Goal: Task Accomplishment & Management: Manage account settings

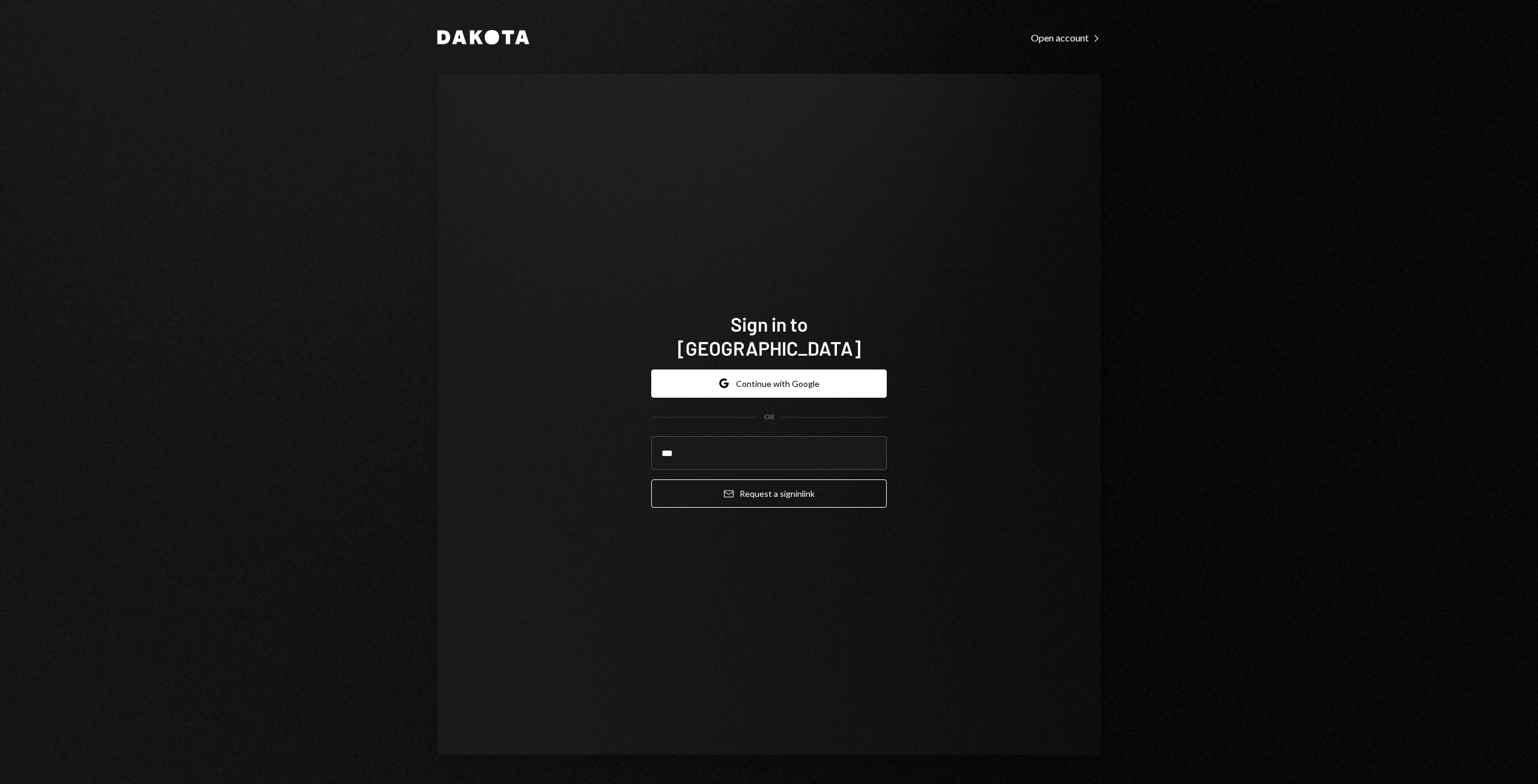
type input "**********"
click at [726, 479] on button "Email Request a sign in link" at bounding box center [769, 493] width 236 height 29
click at [690, 439] on input "email" at bounding box center [769, 453] width 236 height 34
type input "**"
